Goal: Task Accomplishment & Management: Use online tool/utility

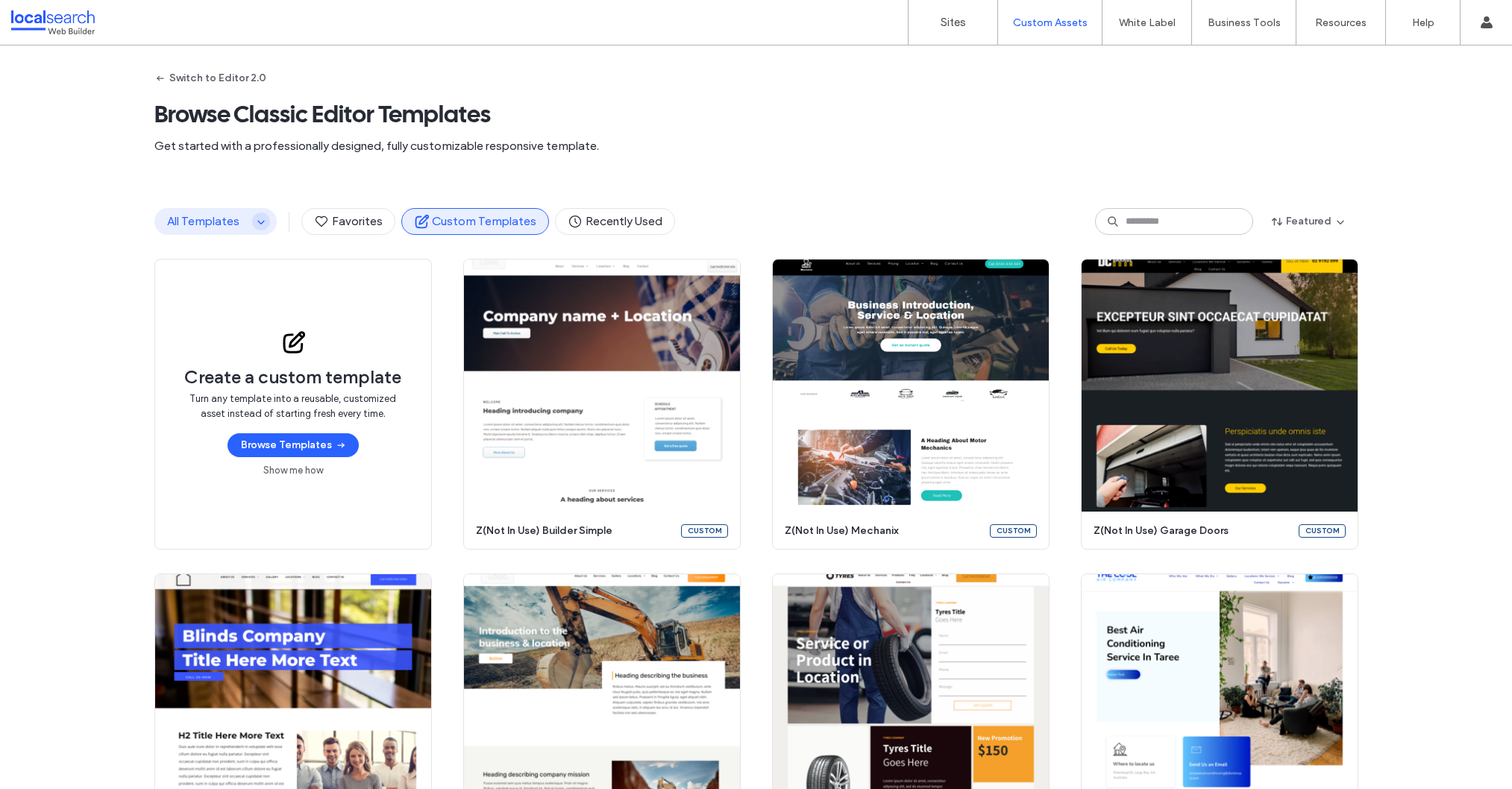
click at [257, 223] on use "button" at bounding box center [260, 223] width 7 height 4
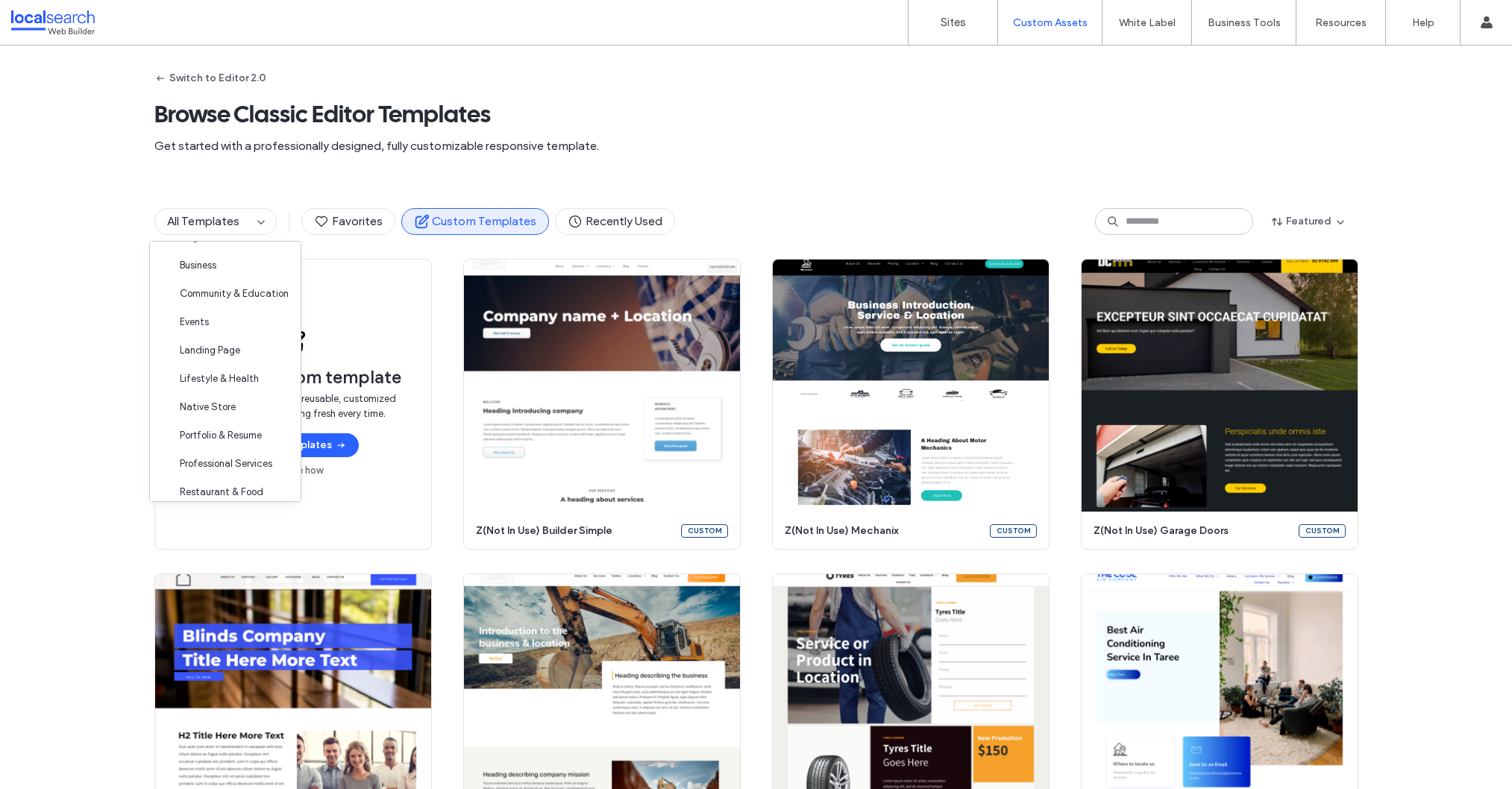
scroll to position [91, 0]
drag, startPoint x: 401, startPoint y: 171, endPoint x: 294, endPoint y: 117, distance: 119.9
click at [401, 171] on div "Switch to Editor 2.0 Browse Classic Editor Templates Get started with a profess…" at bounding box center [756, 115] width 1204 height 138
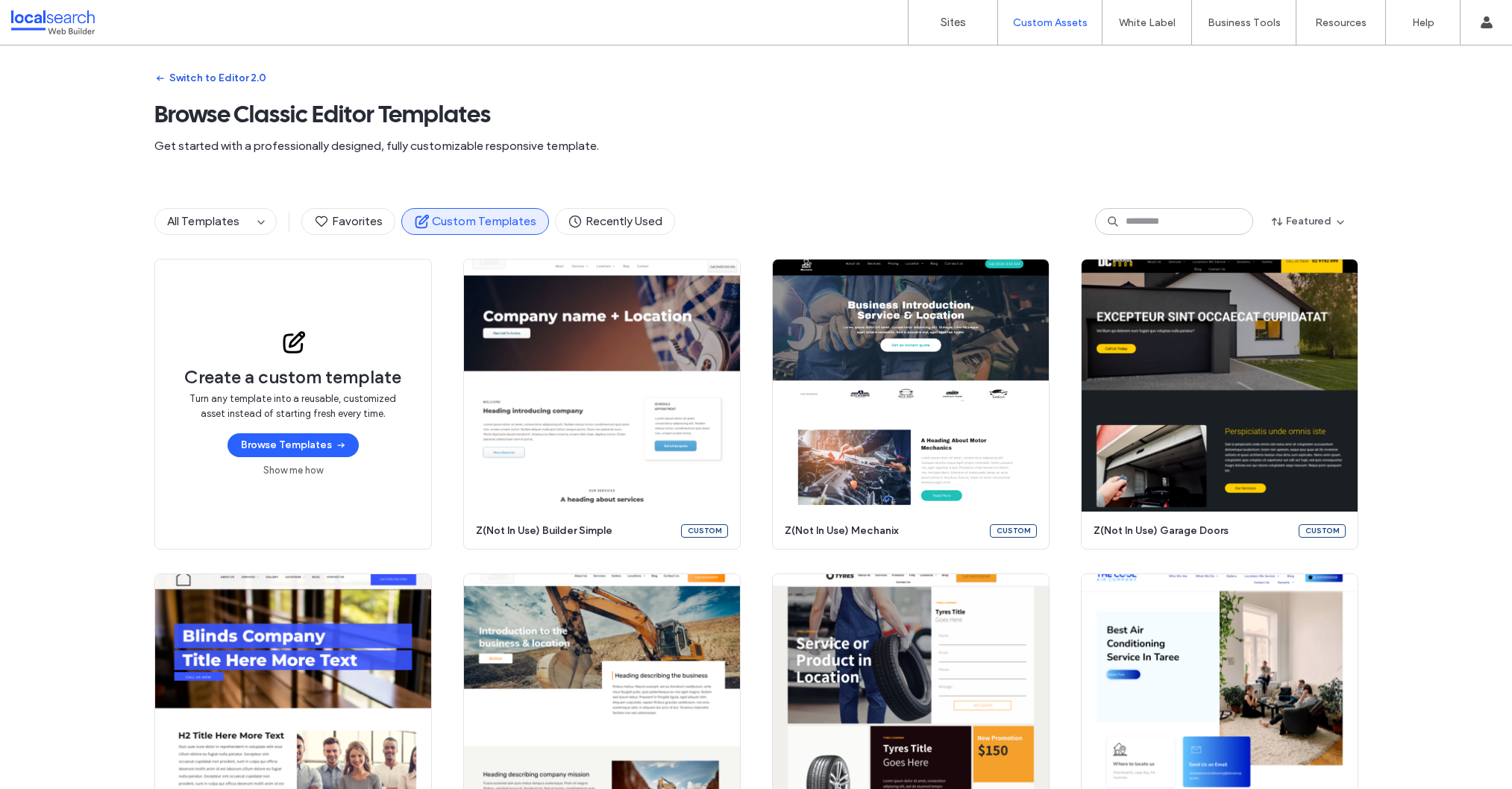
click at [229, 73] on button "Switch to Editor 2.0" at bounding box center [210, 78] width 112 height 24
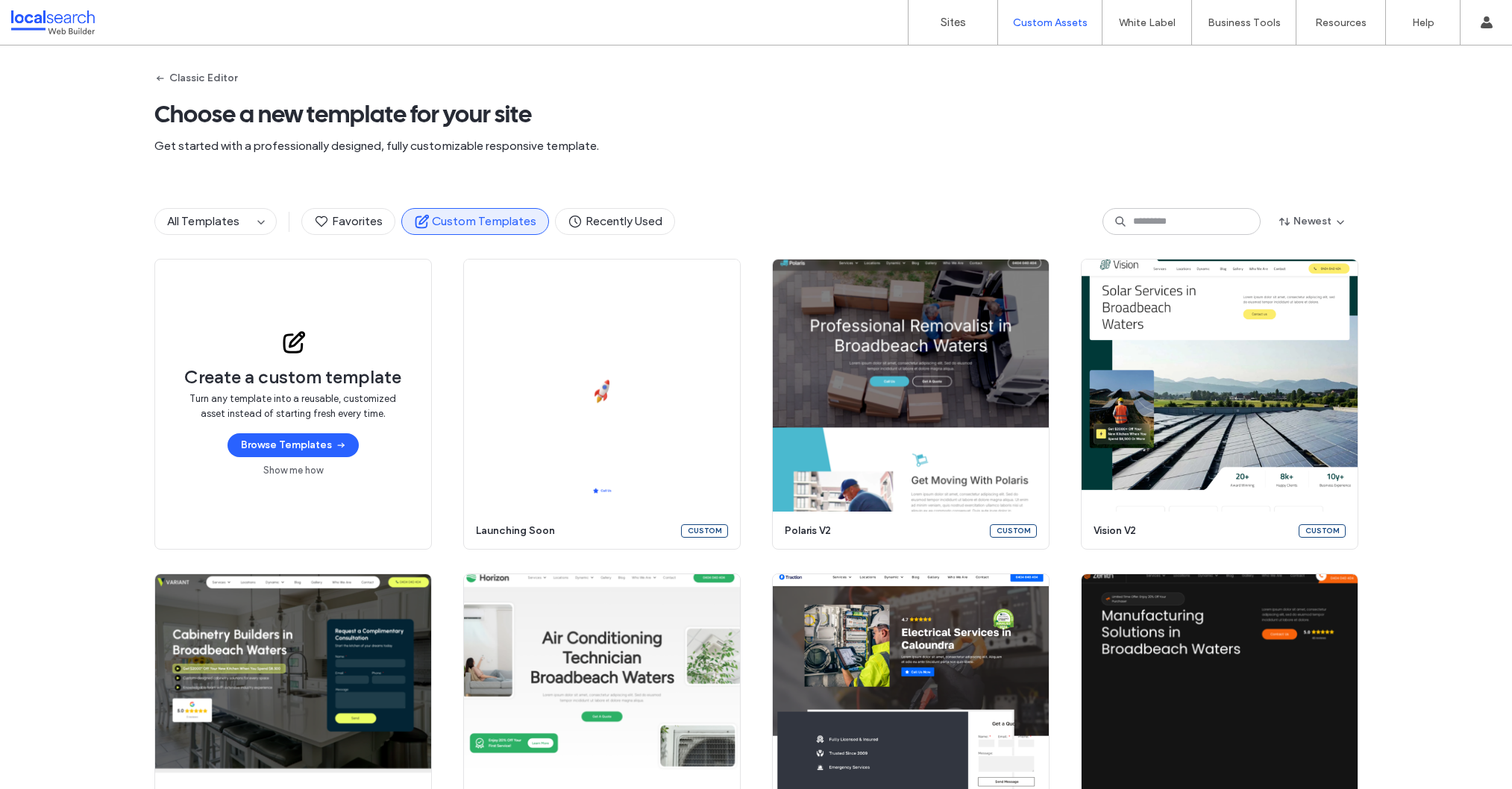
scroll to position [50, 0]
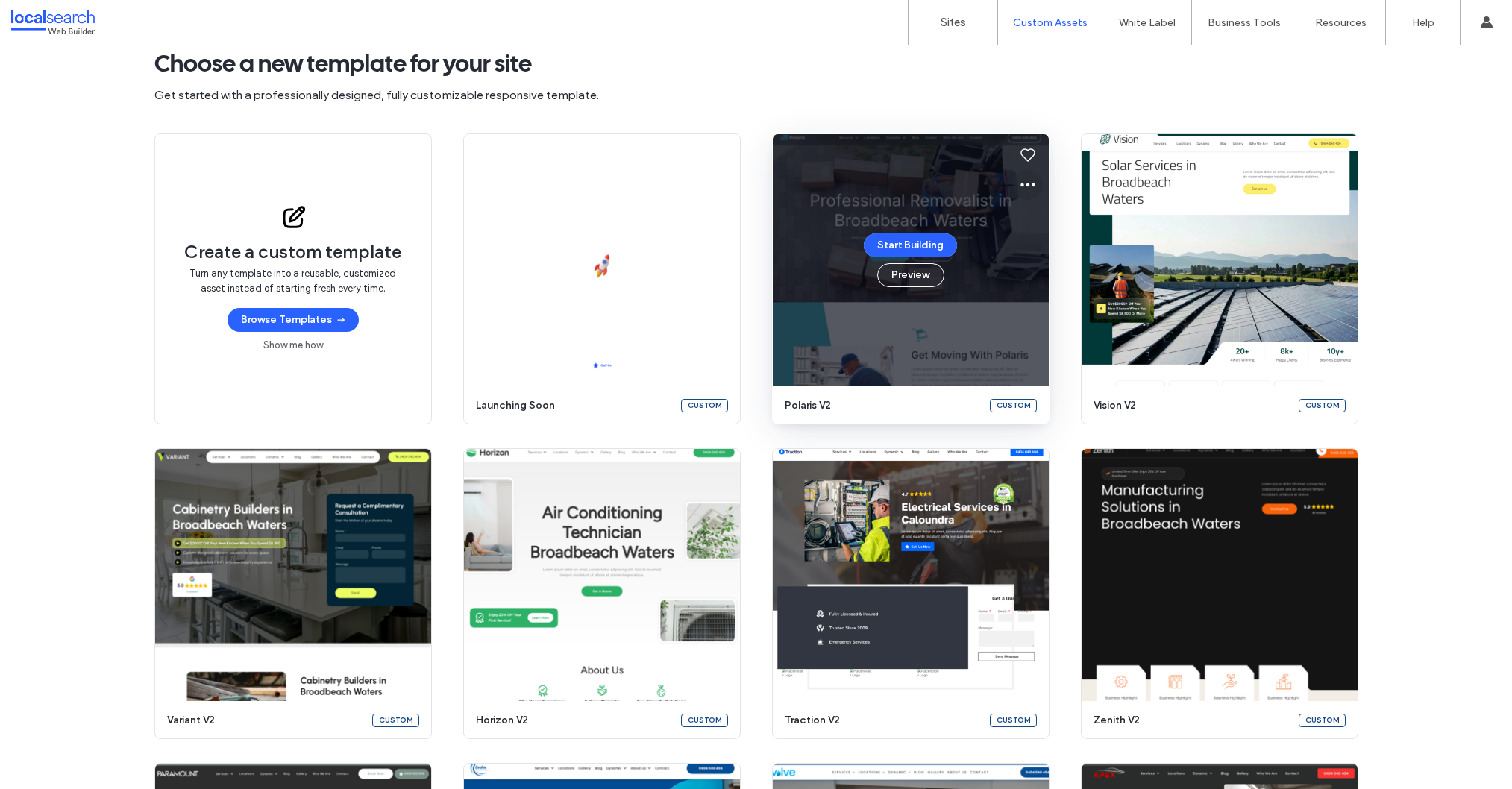
click at [1019, 183] on icon at bounding box center [1028, 185] width 18 height 18
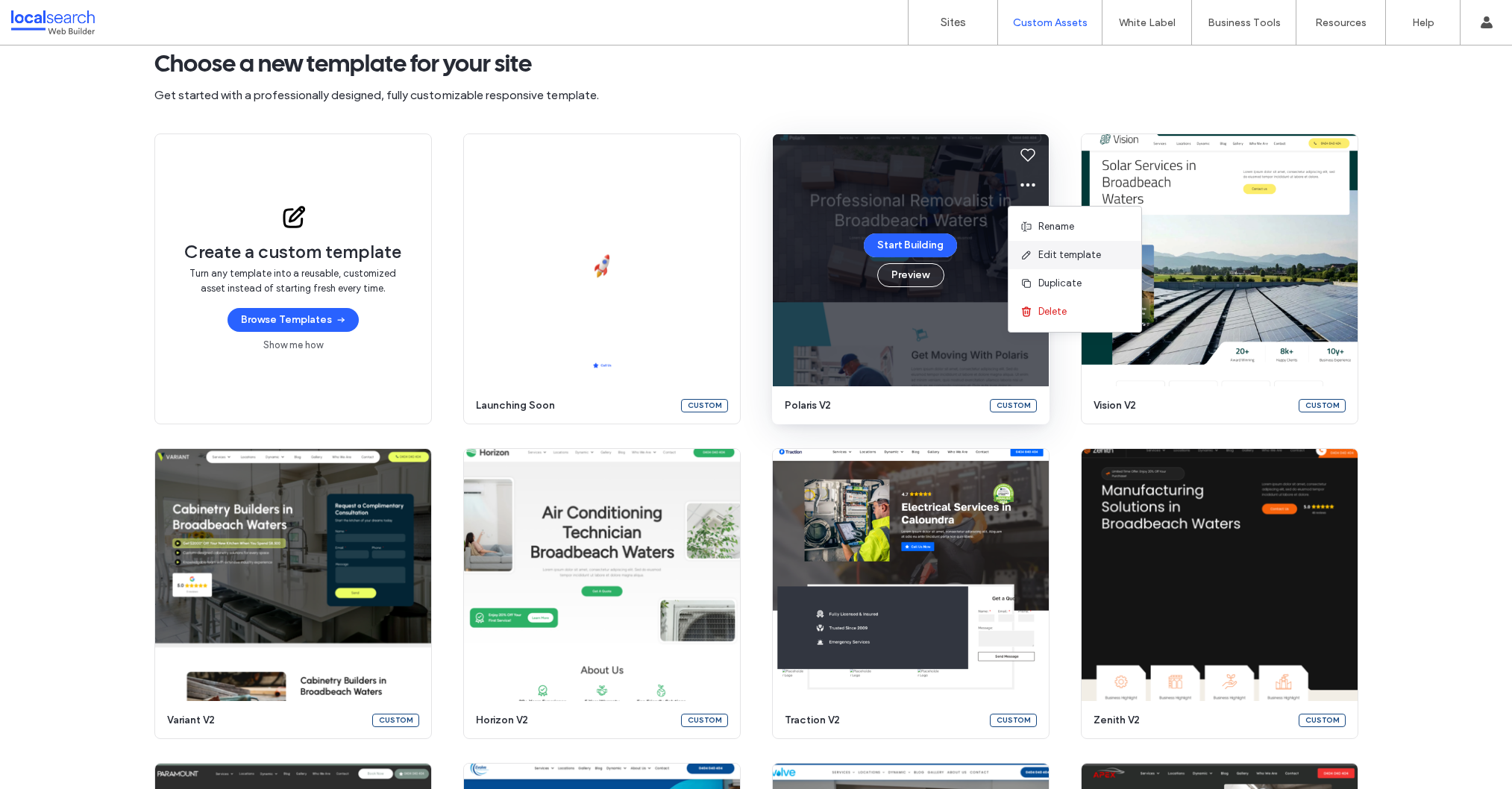
click at [1057, 259] on span "Edit template" at bounding box center [1069, 255] width 62 height 15
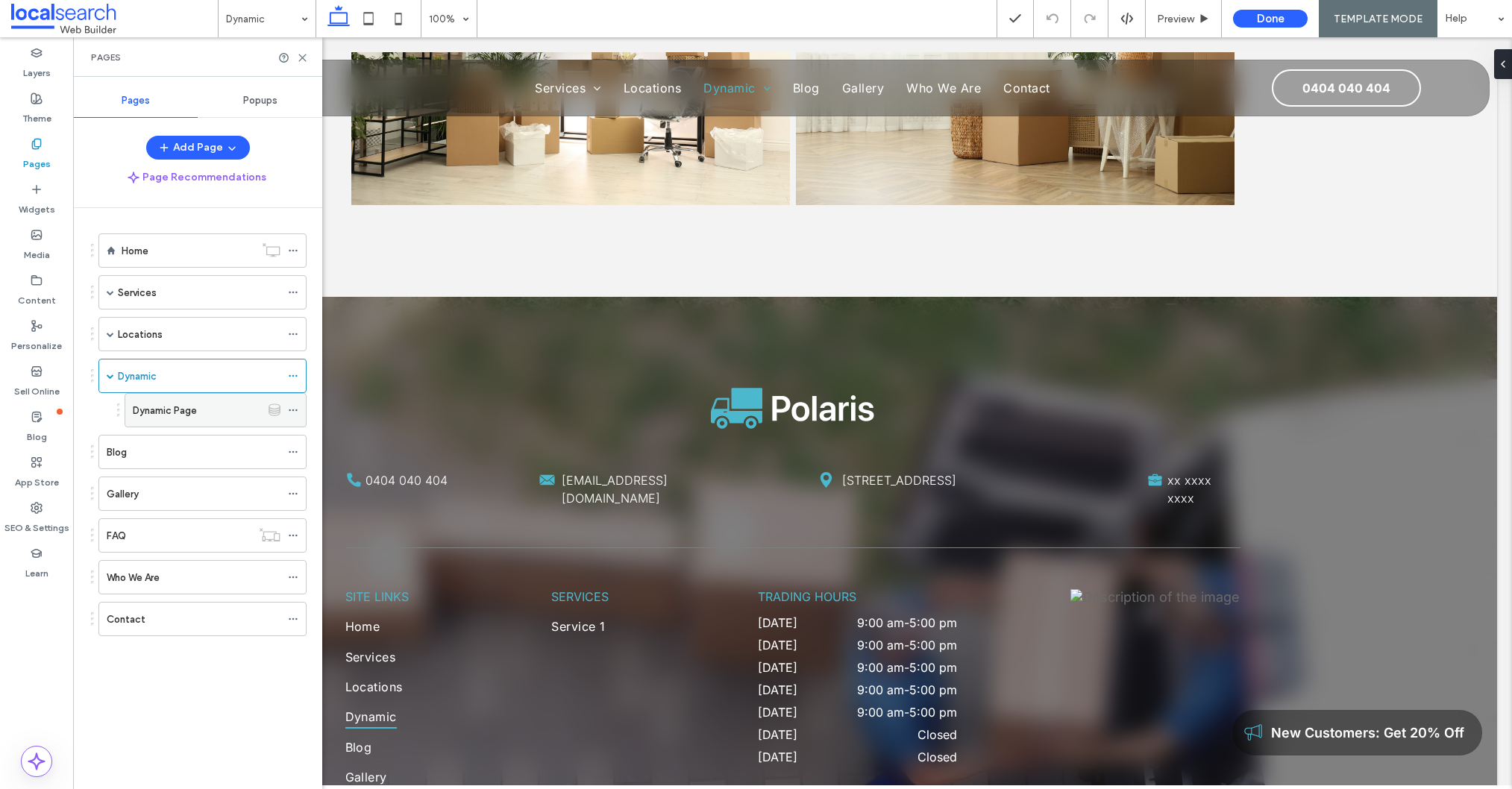
scroll to position [1346, 0]
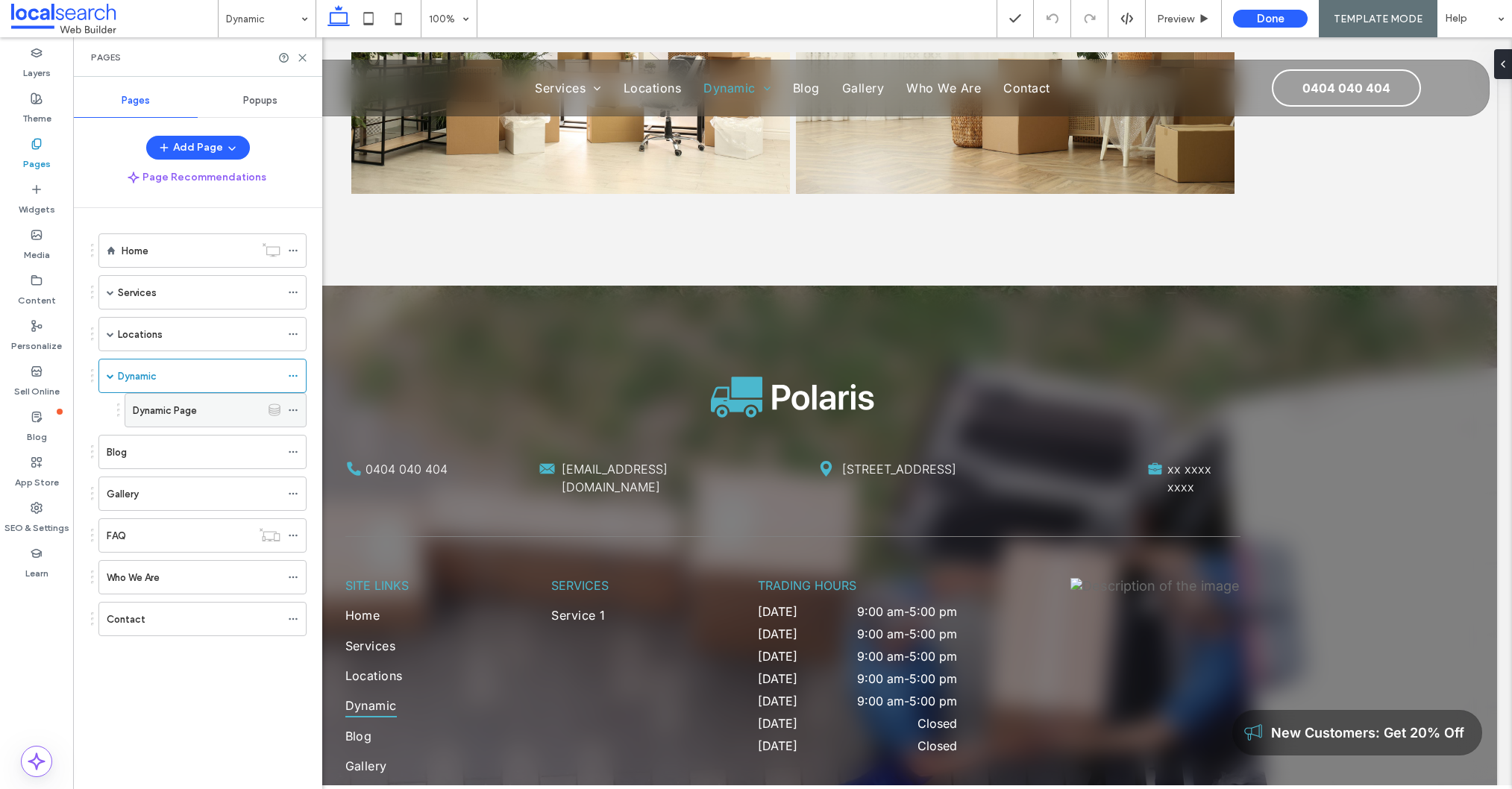
click at [181, 411] on label "Dynamic Page" at bounding box center [165, 411] width 64 height 26
click at [299, 60] on use at bounding box center [302, 57] width 7 height 7
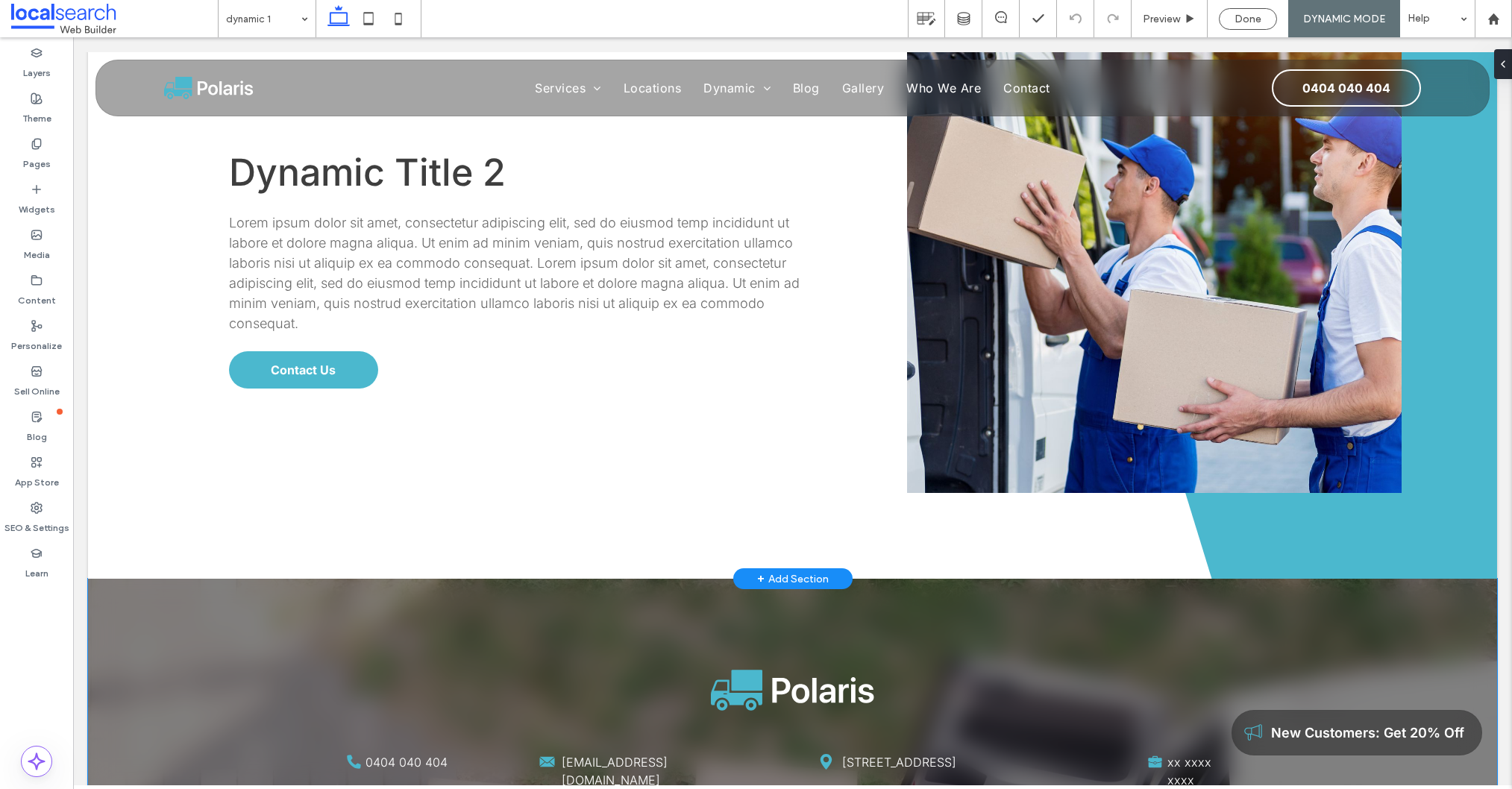
scroll to position [1024, 0]
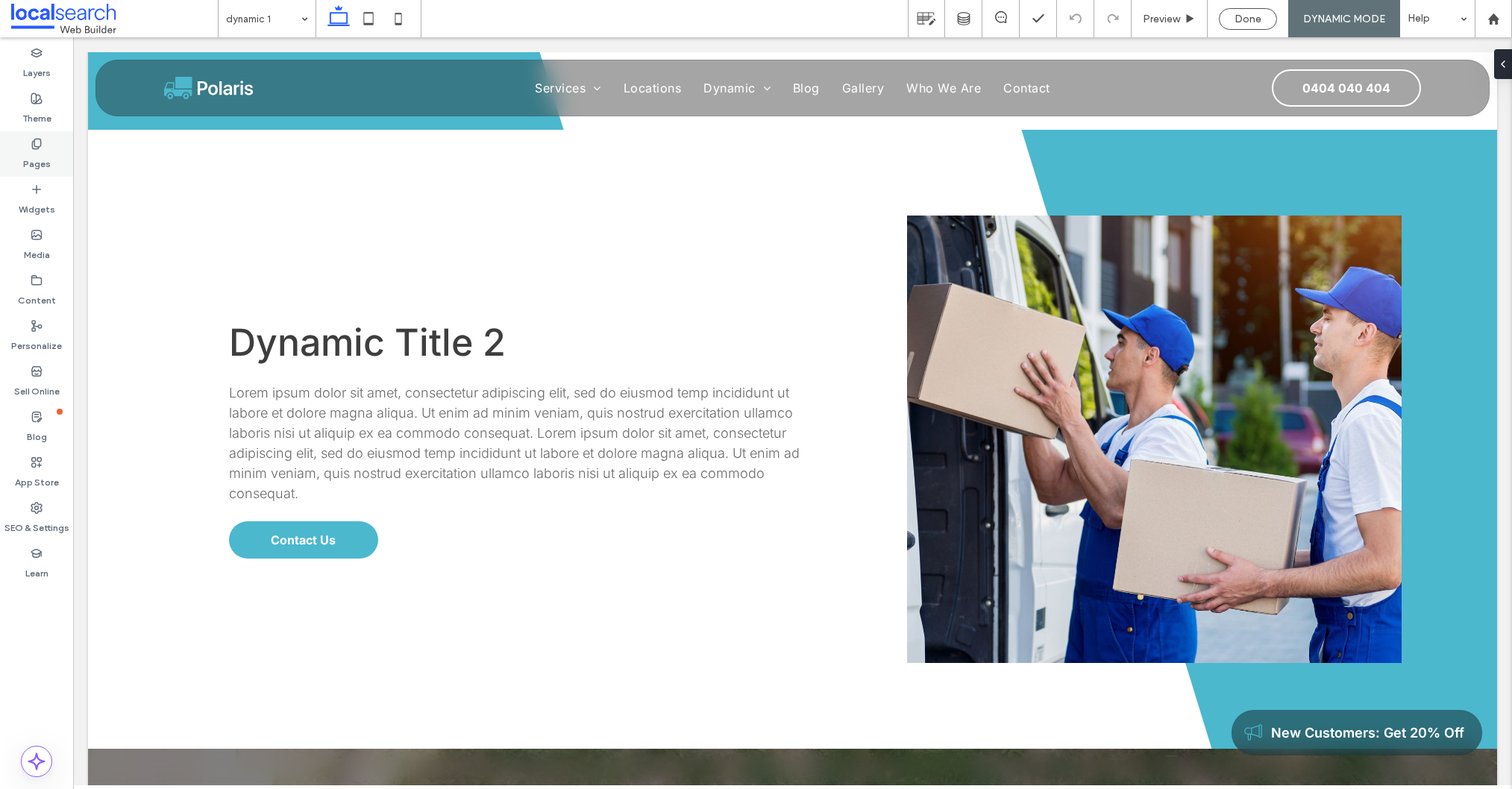
drag, startPoint x: 37, startPoint y: 148, endPoint x: 43, endPoint y: 172, distance: 24.7
click at [37, 148] on icon at bounding box center [37, 144] width 12 height 12
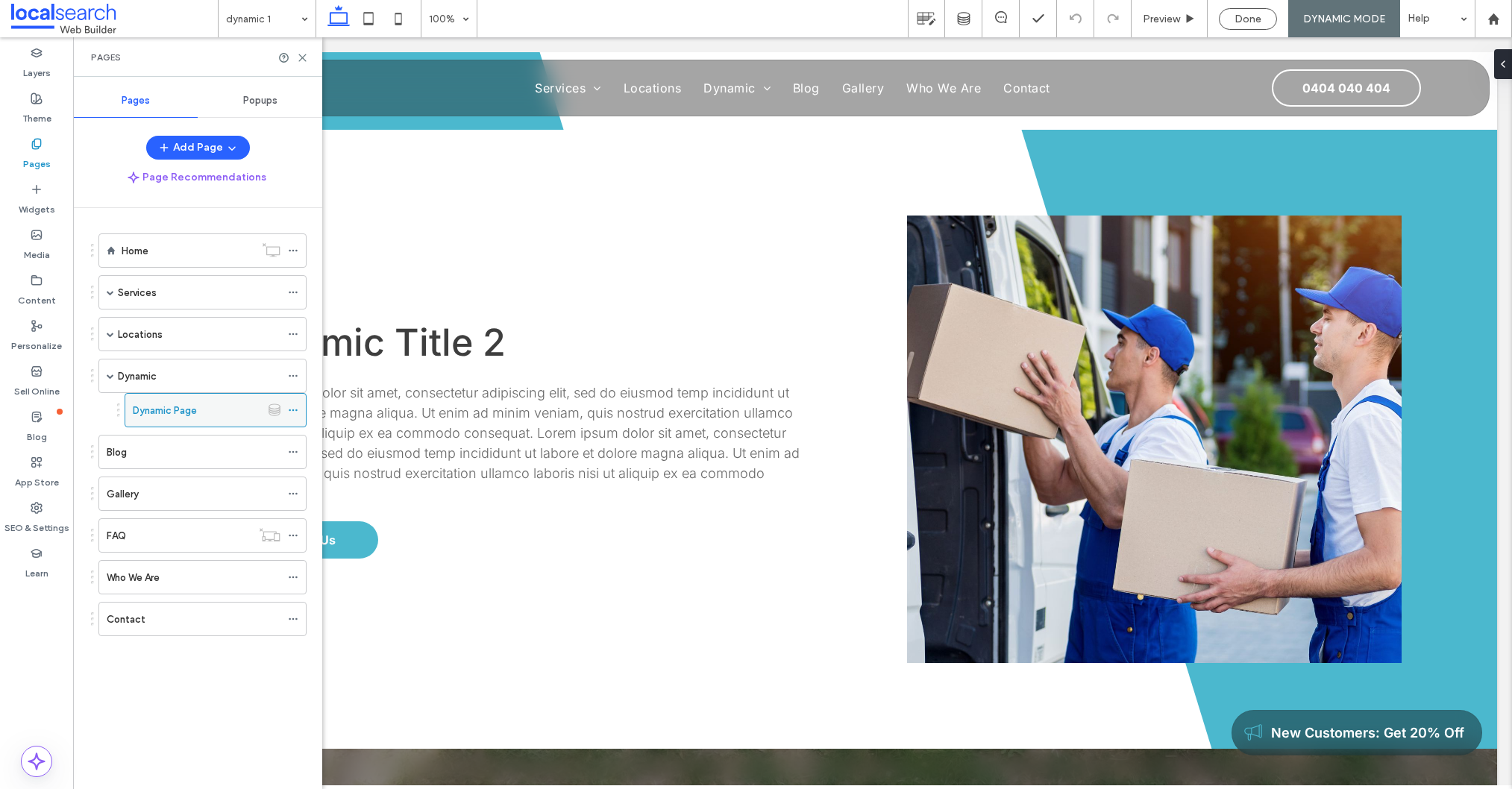
click at [292, 411] on icon at bounding box center [293, 411] width 11 height 11
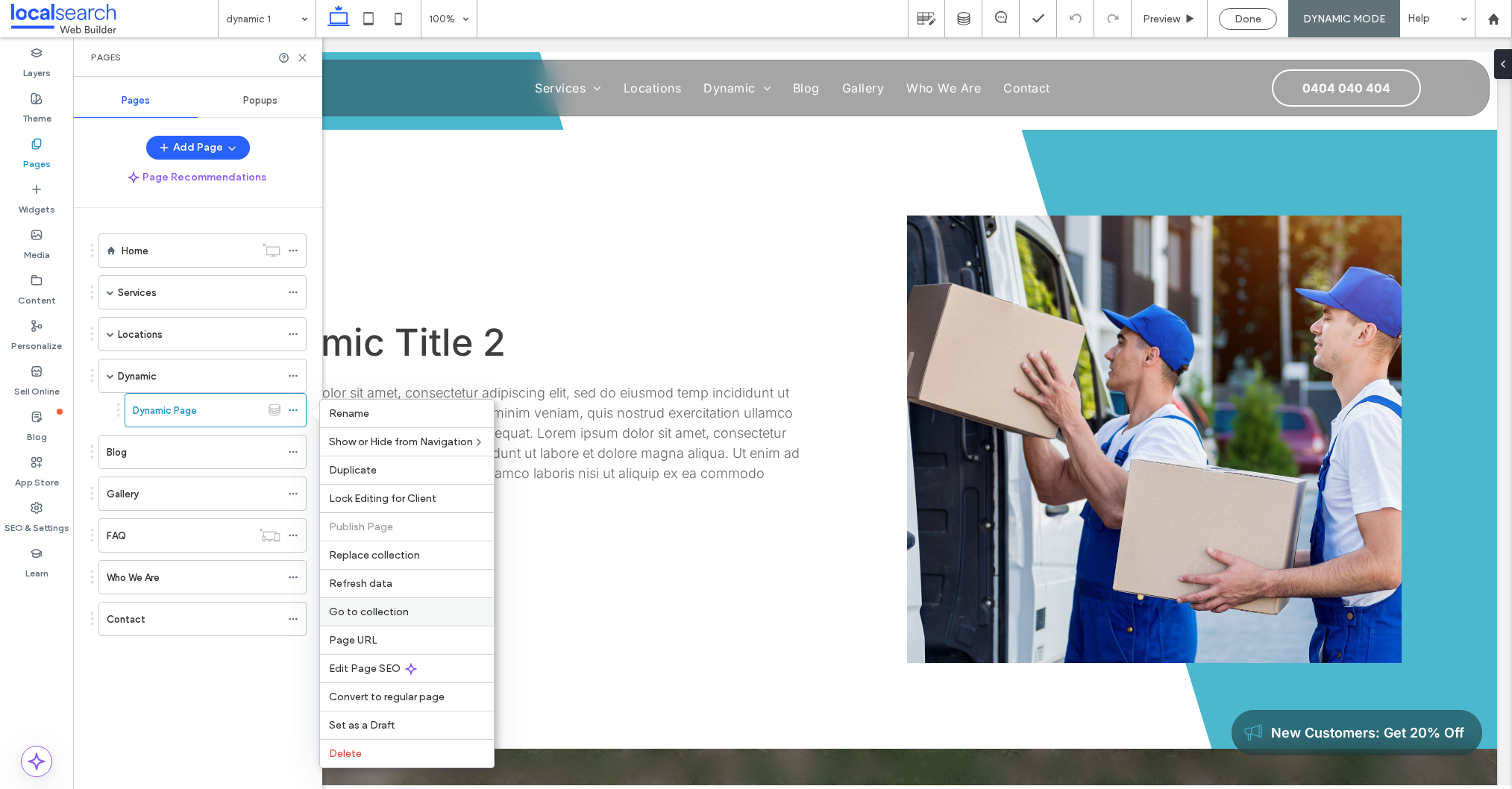
click at [426, 619] on div "Go to collection" at bounding box center [407, 611] width 174 height 29
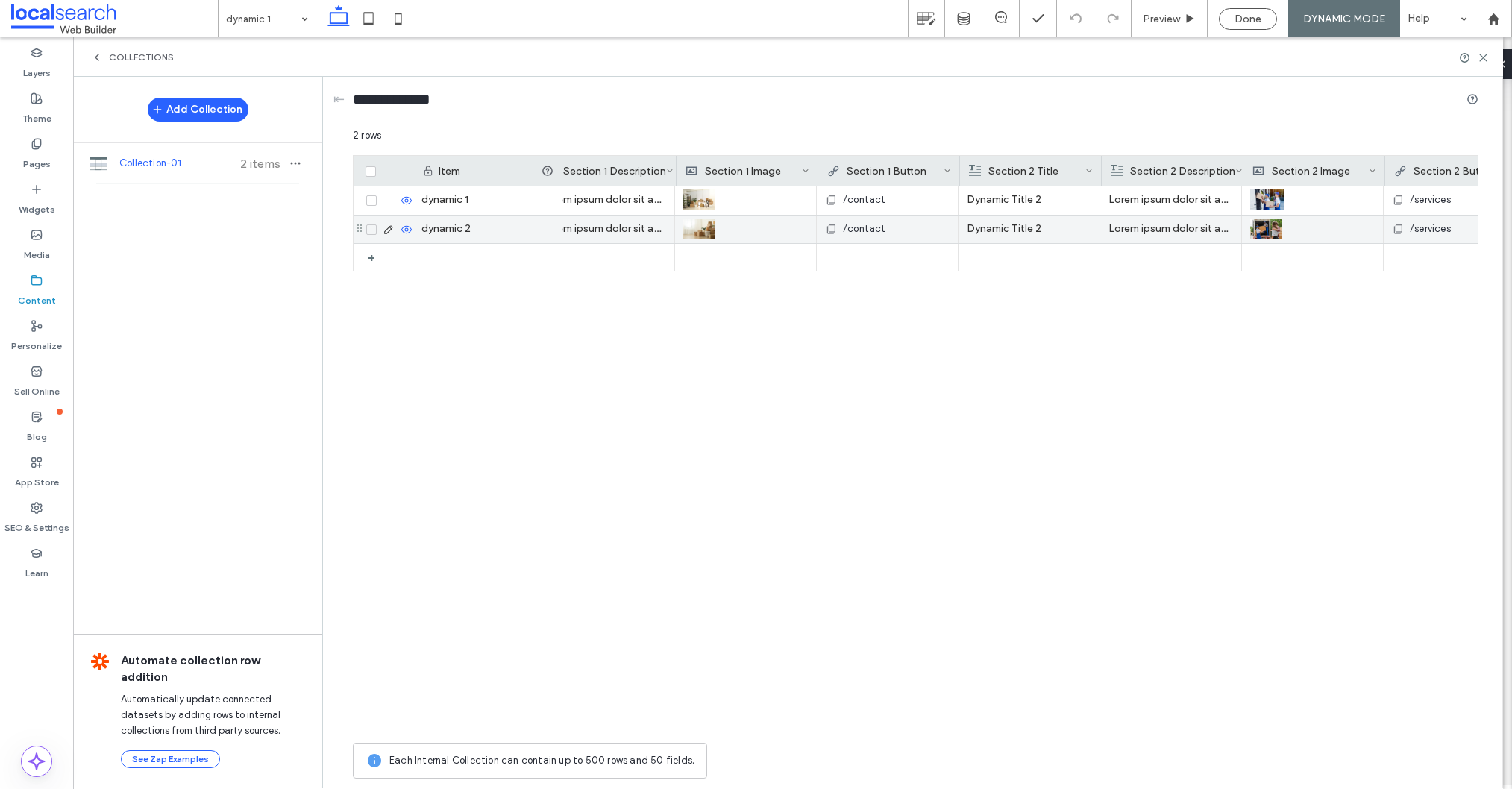
scroll to position [0, 456]
